Goal: Task Accomplishment & Management: Manage account settings

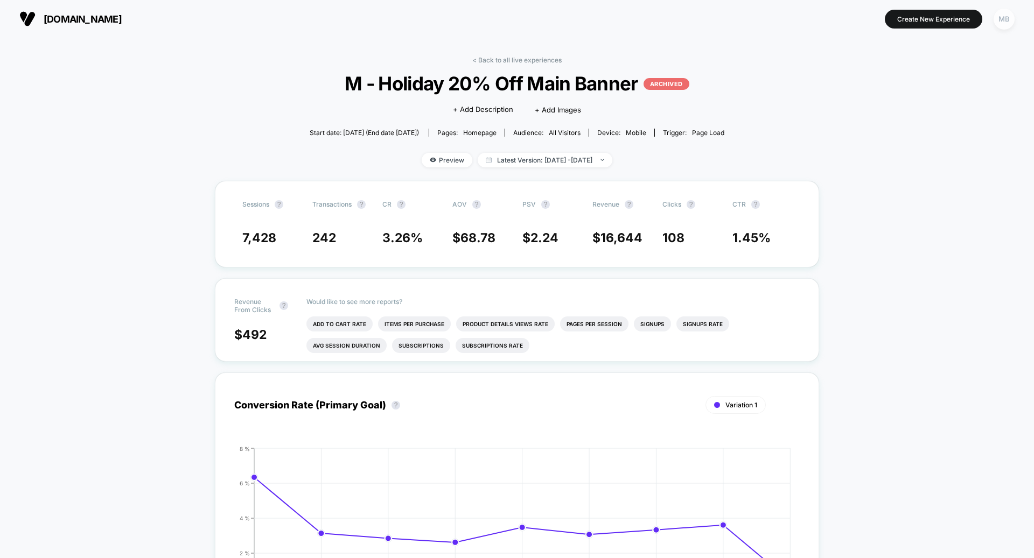
click at [615, 26] on div "MB" at bounding box center [1003, 19] width 21 height 21
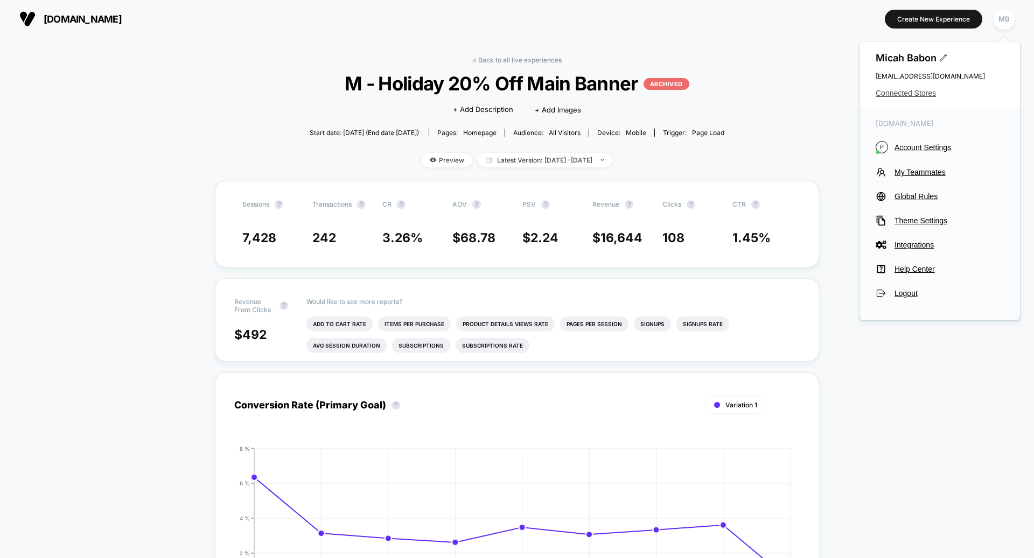
click at [615, 93] on span "Connected Stores" at bounding box center [939, 93] width 128 height 9
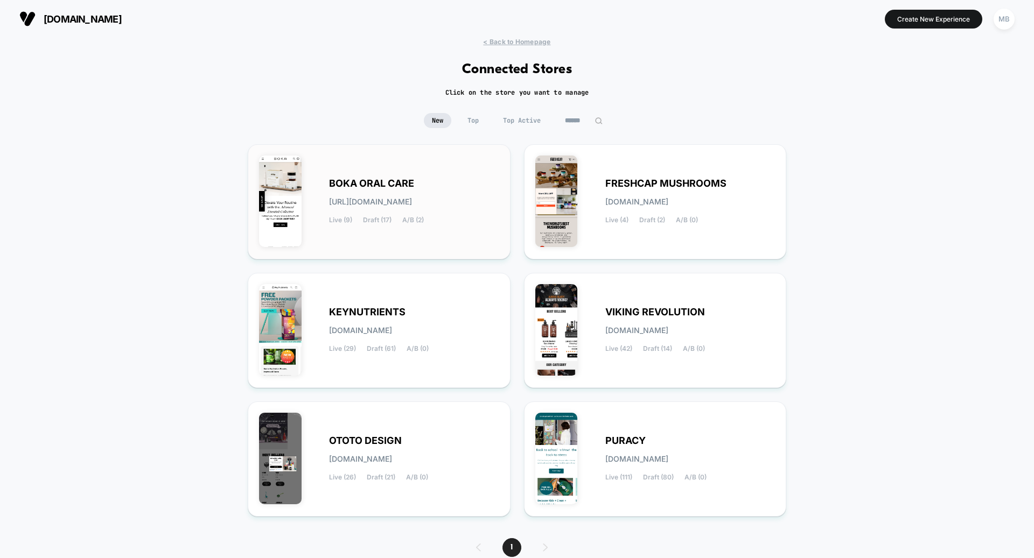
click at [366, 219] on span "Draft (17)" at bounding box center [377, 220] width 29 height 8
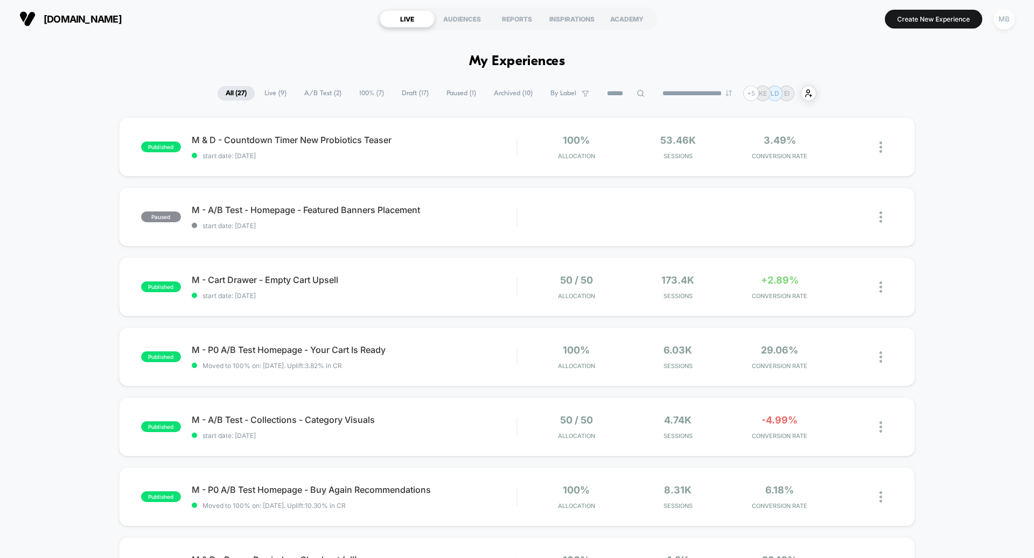
click at [615, 15] on div "MB" at bounding box center [1003, 19] width 21 height 21
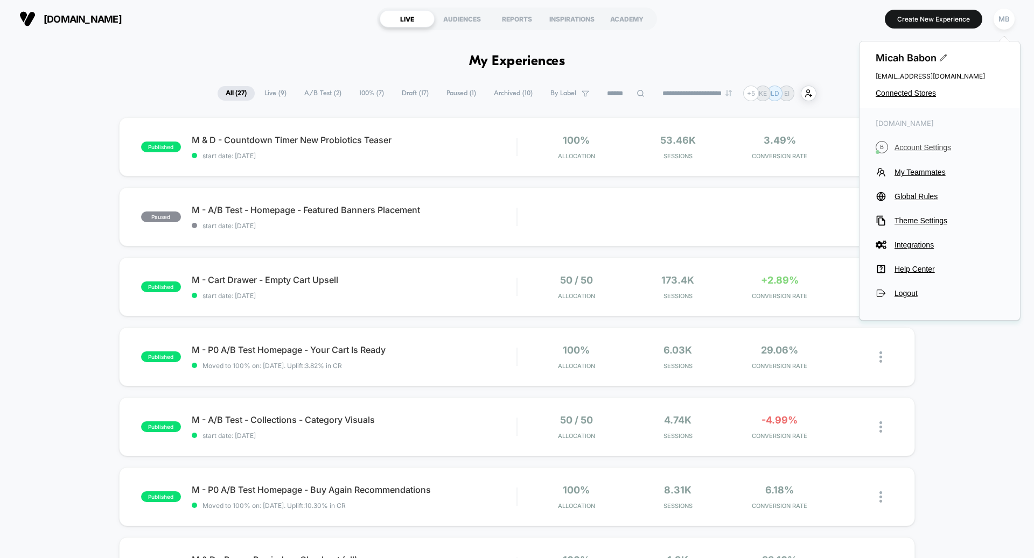
click at [615, 146] on span "Account Settings" at bounding box center [948, 147] width 109 height 9
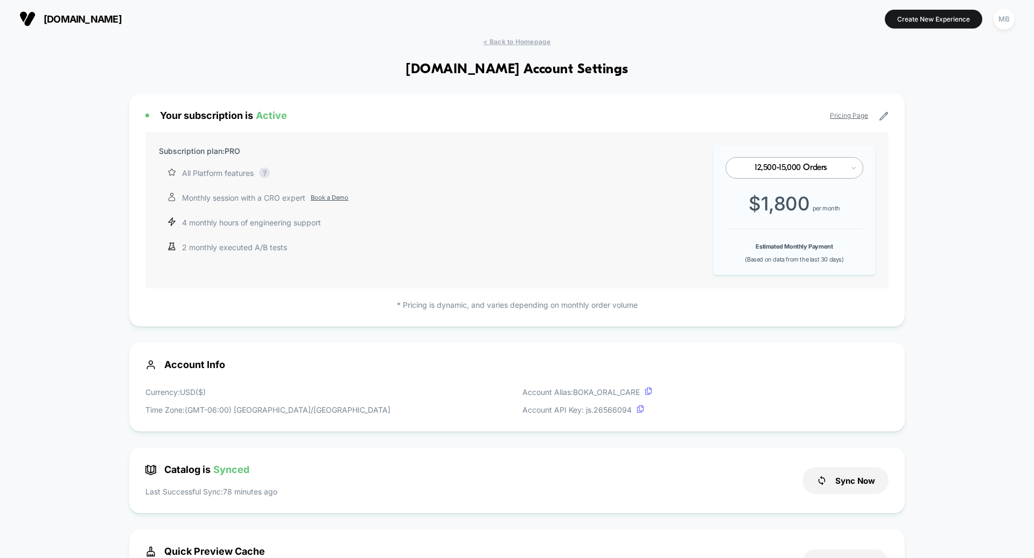
scroll to position [145, 0]
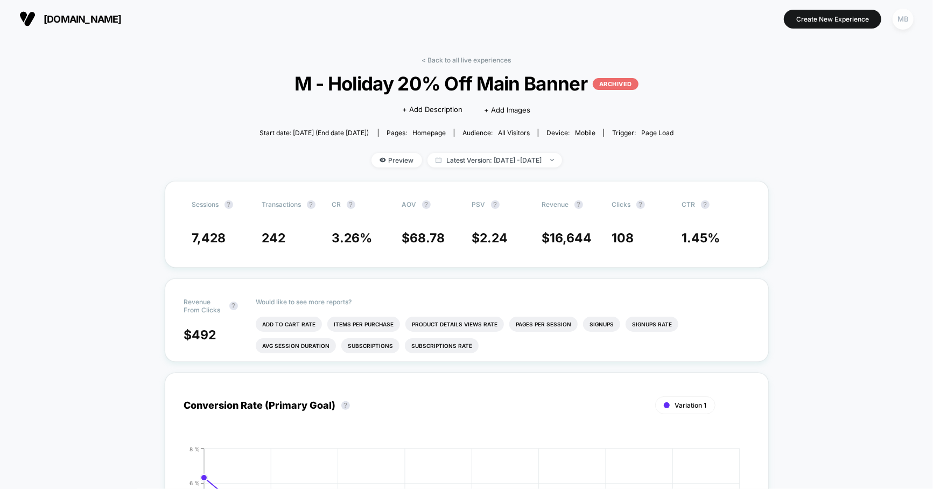
click at [906, 22] on div "MB" at bounding box center [903, 19] width 21 height 21
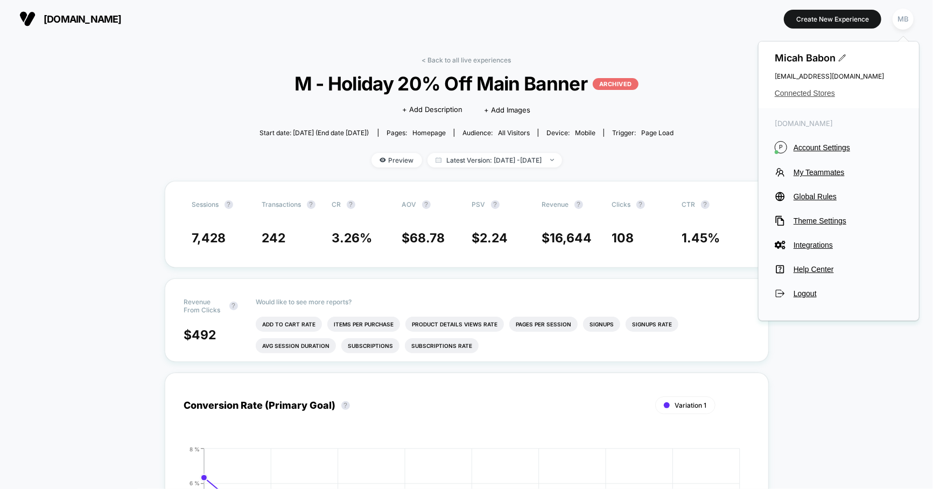
click at [785, 94] on span "Connected Stores" at bounding box center [839, 93] width 128 height 9
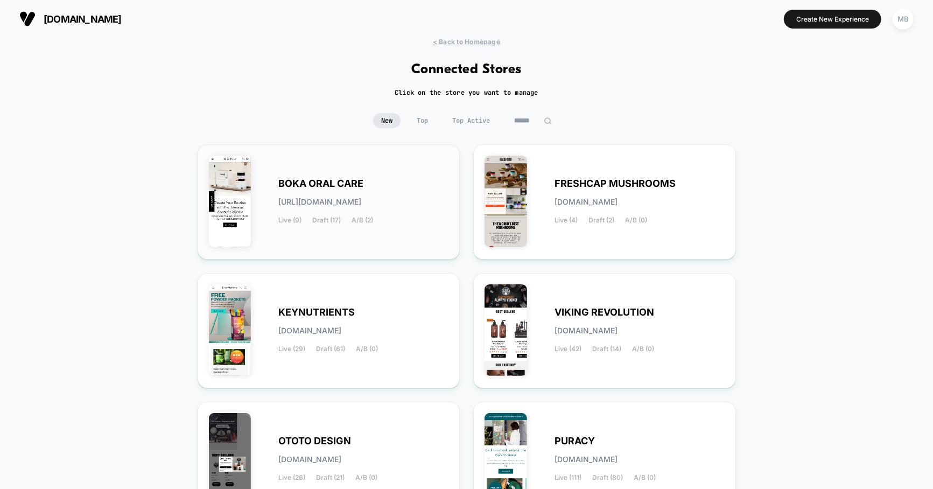
click at [311, 232] on div "BOKA ORAL CARE boka-oral_care.myshopify.com Live (9) Draft (17) A/B (2)" at bounding box center [329, 202] width 240 height 93
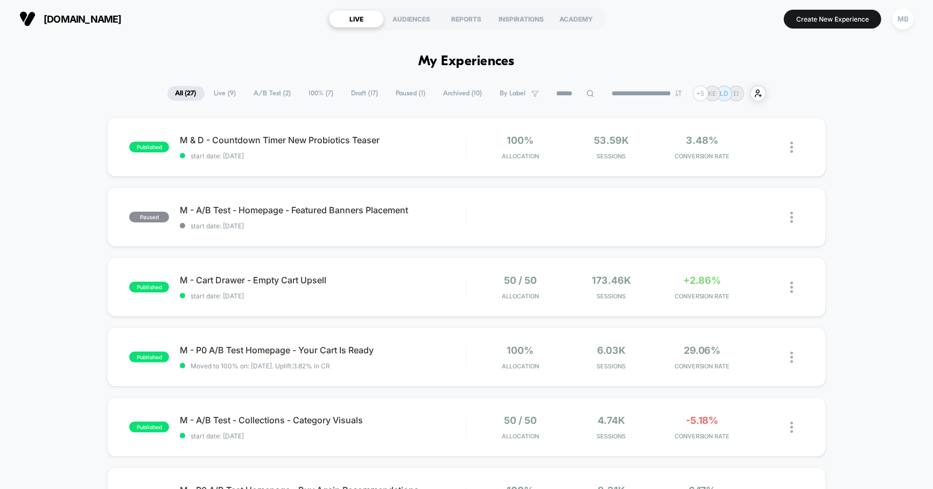
click at [560, 91] on input at bounding box center [576, 93] width 54 height 13
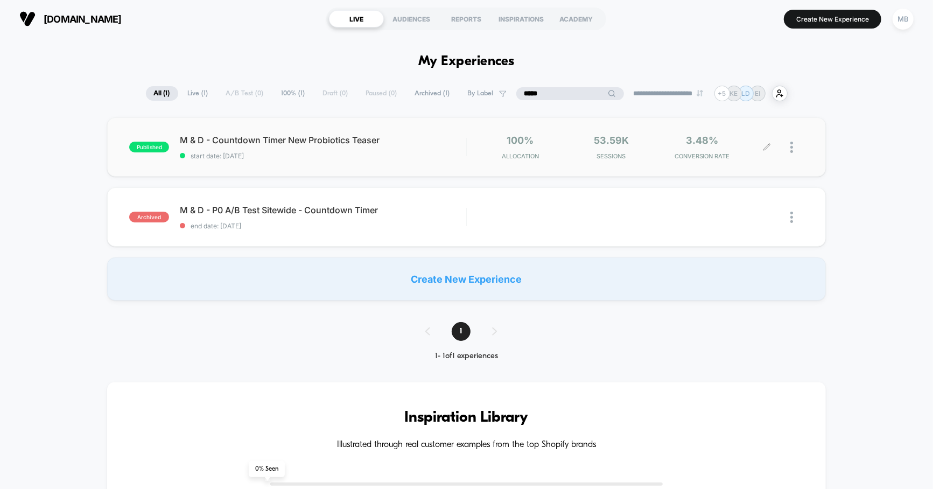
type input "*****"
click at [791, 149] on img at bounding box center [791, 147] width 3 height 11
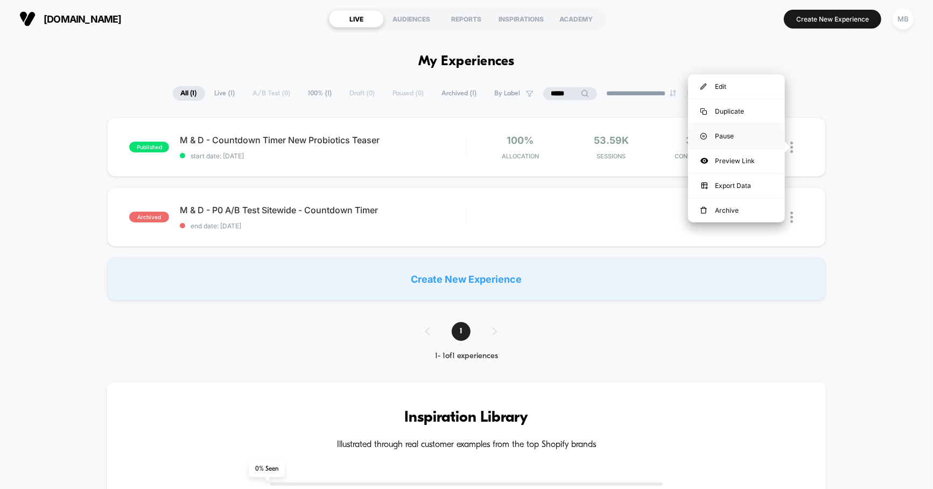
click at [739, 131] on div "Pause" at bounding box center [736, 136] width 97 height 24
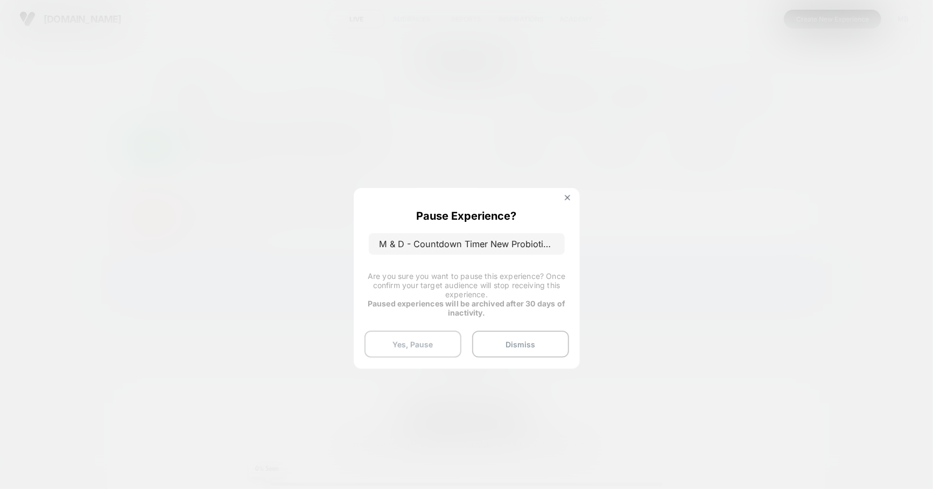
click at [396, 345] on button "Yes, Pause" at bounding box center [413, 344] width 97 height 27
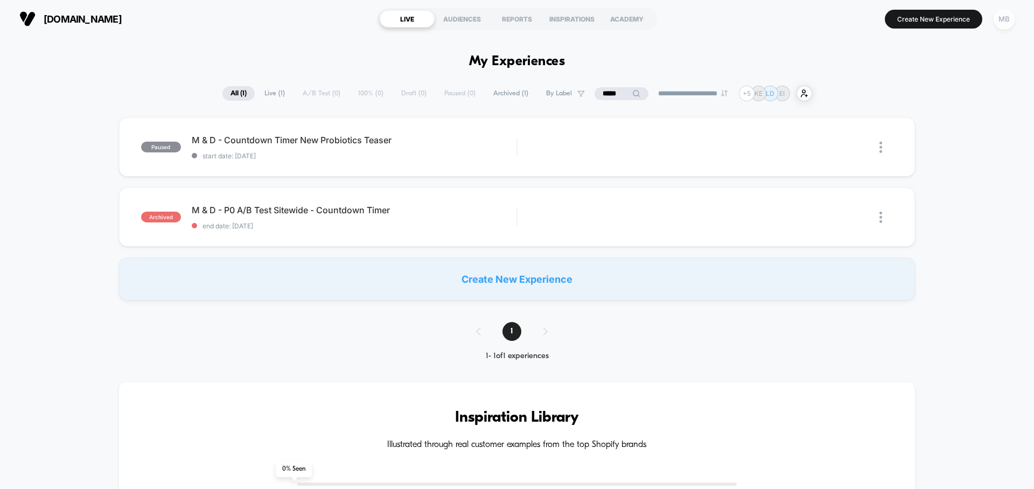
click at [933, 20] on div "MB" at bounding box center [1003, 19] width 21 height 21
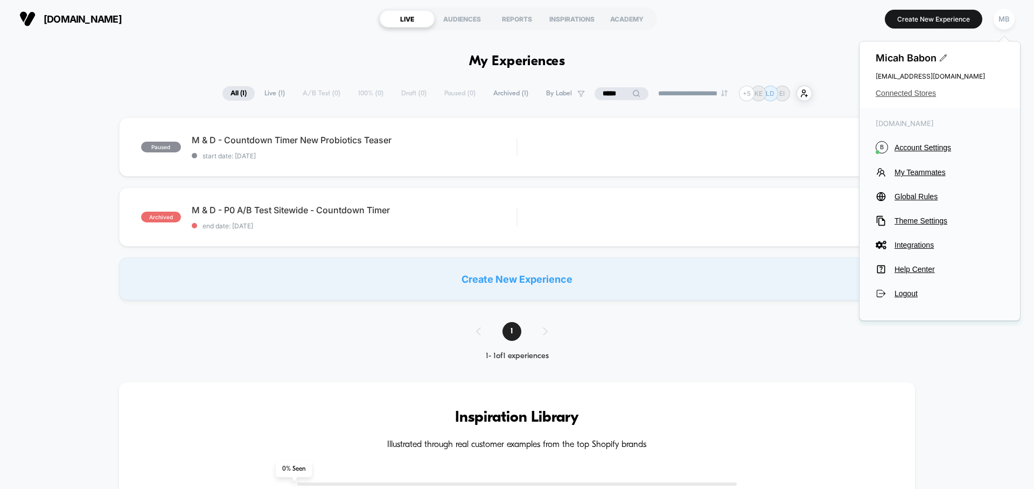
click at [908, 95] on span "Connected Stores" at bounding box center [939, 93] width 128 height 9
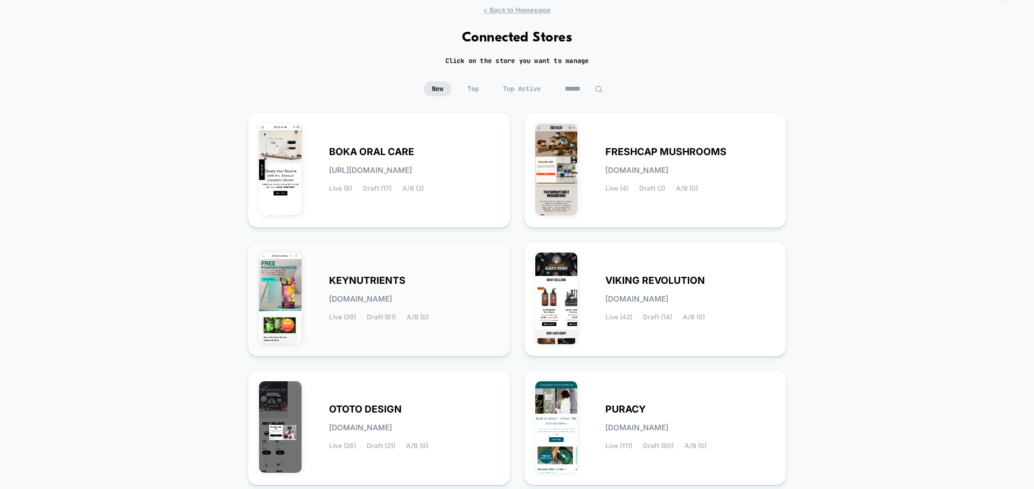
scroll to position [40, 0]
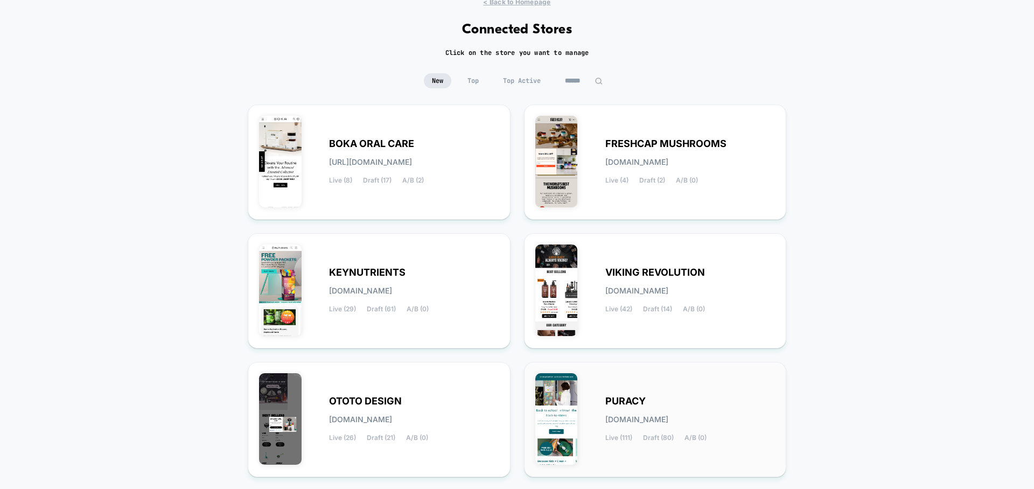
click at [600, 407] on div "PURACY puracy.myshopify.com Live (111) Draft (80) A/B (0)" at bounding box center [655, 419] width 240 height 93
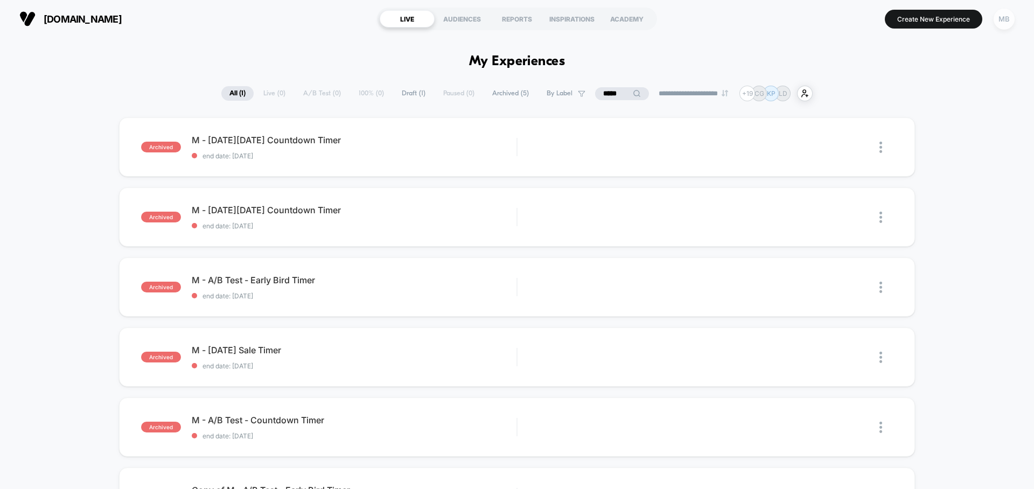
click at [933, 26] on div "MB" at bounding box center [1003, 19] width 21 height 21
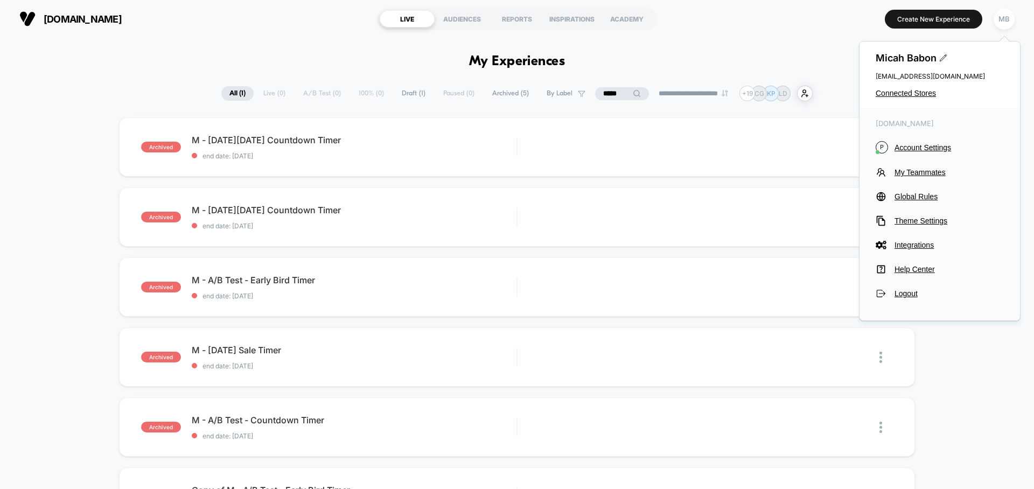
click at [907, 103] on div "Micah Babon micah.babon@goessor.com Connected Stores" at bounding box center [939, 74] width 160 height 67
click at [907, 95] on span "Connected Stores" at bounding box center [939, 93] width 128 height 9
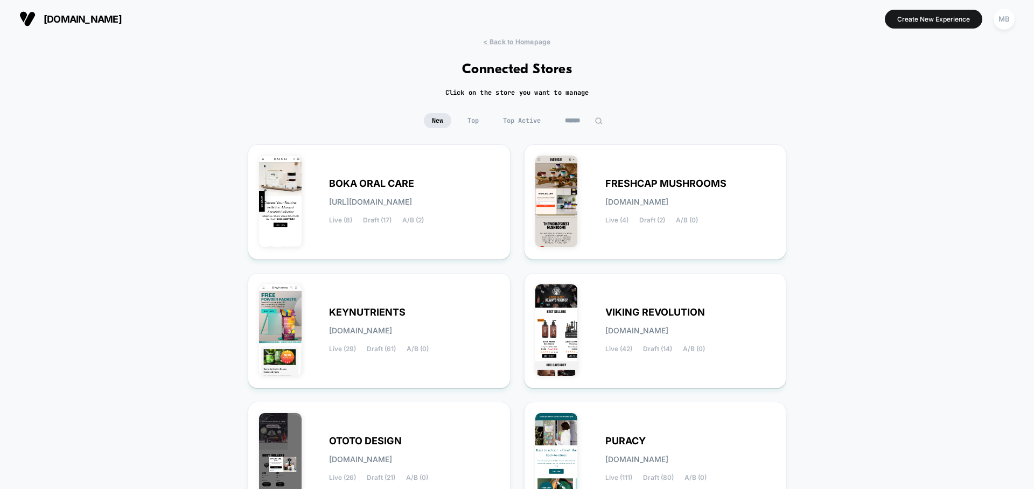
click at [66, 9] on section "[DOMAIN_NAME]" at bounding box center [180, 18] width 328 height 27
click at [66, 14] on span "[DOMAIN_NAME]" at bounding box center [83, 18] width 78 height 11
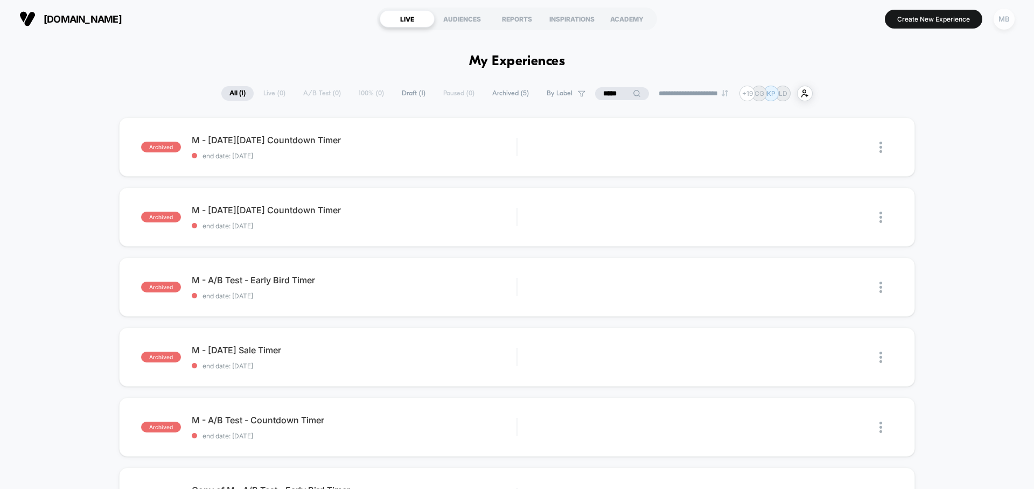
click at [933, 23] on div "MB" at bounding box center [1003, 19] width 21 height 21
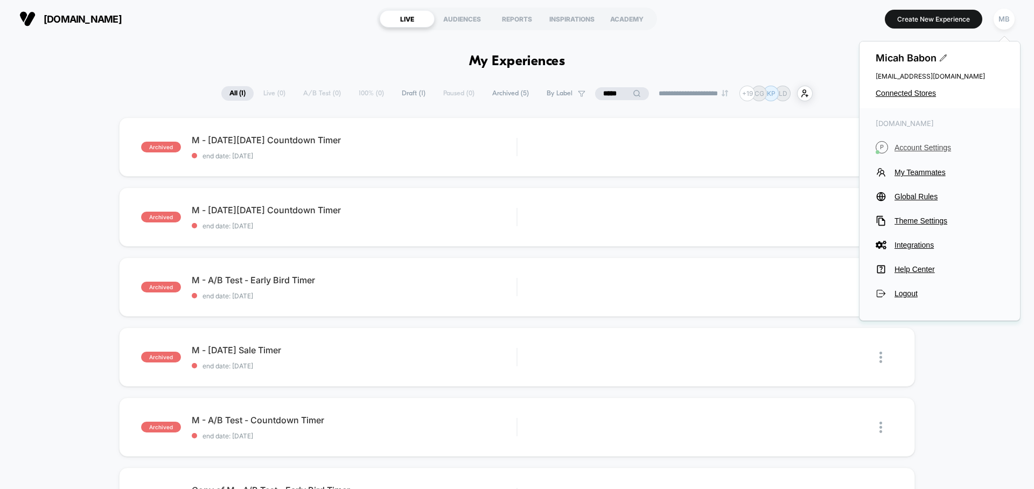
click at [933, 147] on span "Account Settings" at bounding box center [948, 147] width 109 height 9
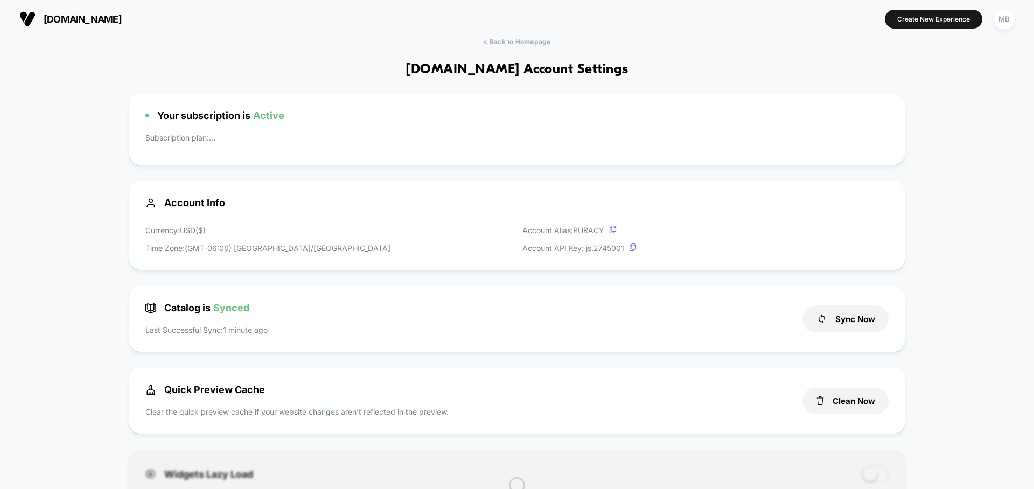
scroll to position [145, 0]
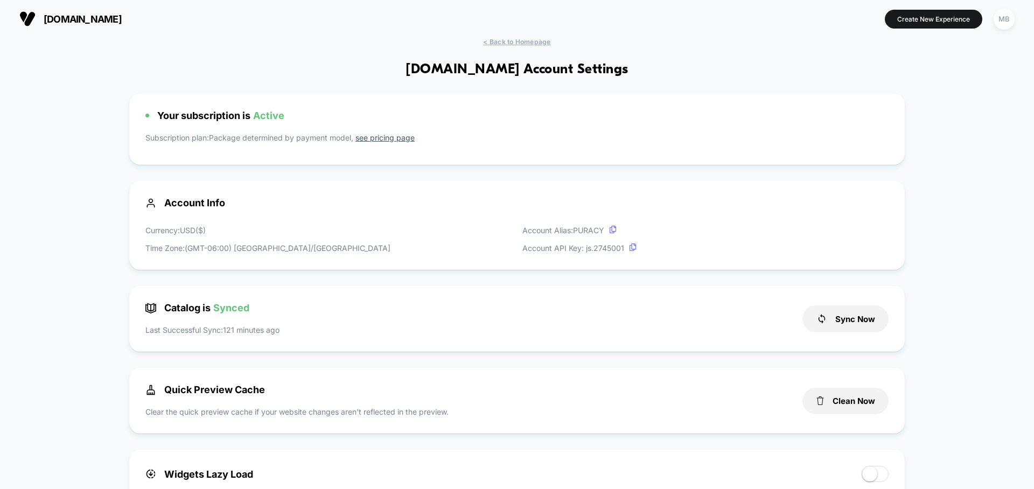
click at [409, 136] on link "see pricing page" at bounding box center [384, 137] width 59 height 9
